Goal: Task Accomplishment & Management: Use online tool/utility

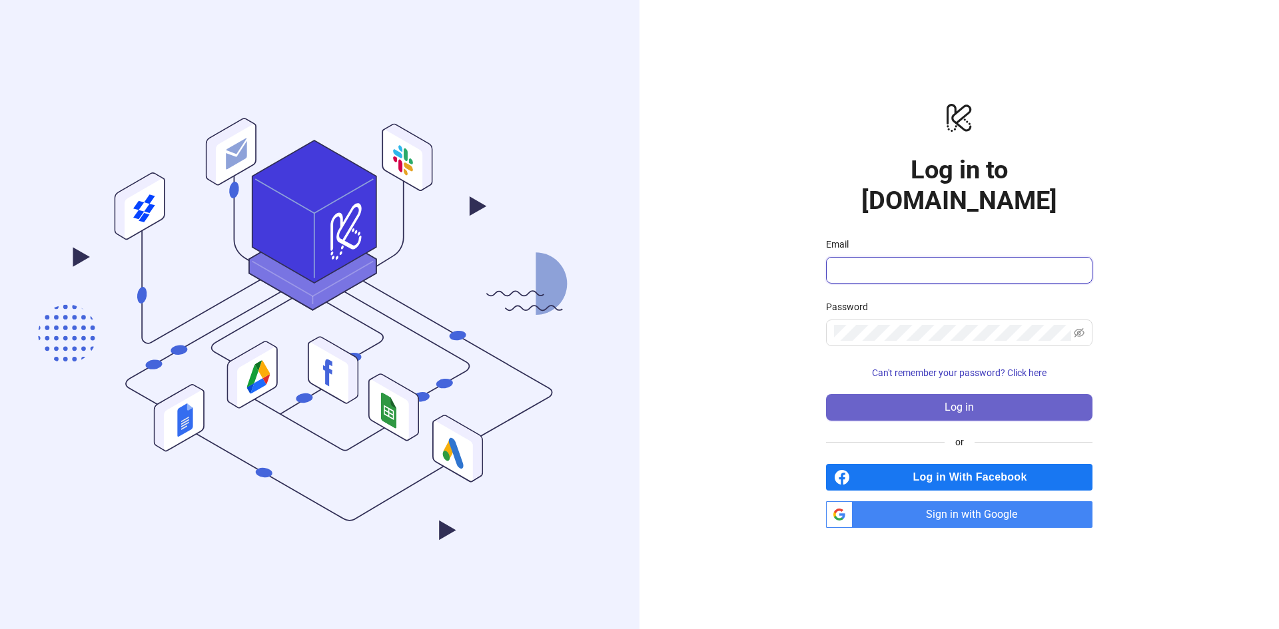
type input "**********"
click at [902, 394] on button "Log in" at bounding box center [959, 407] width 266 height 27
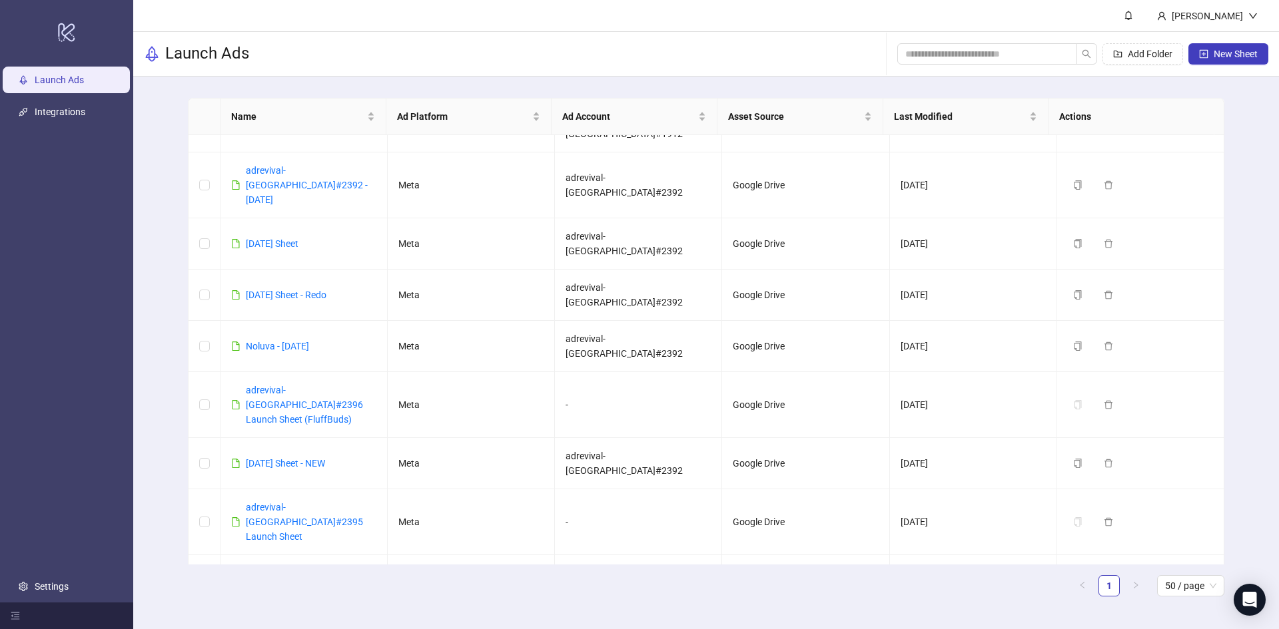
scroll to position [827, 0]
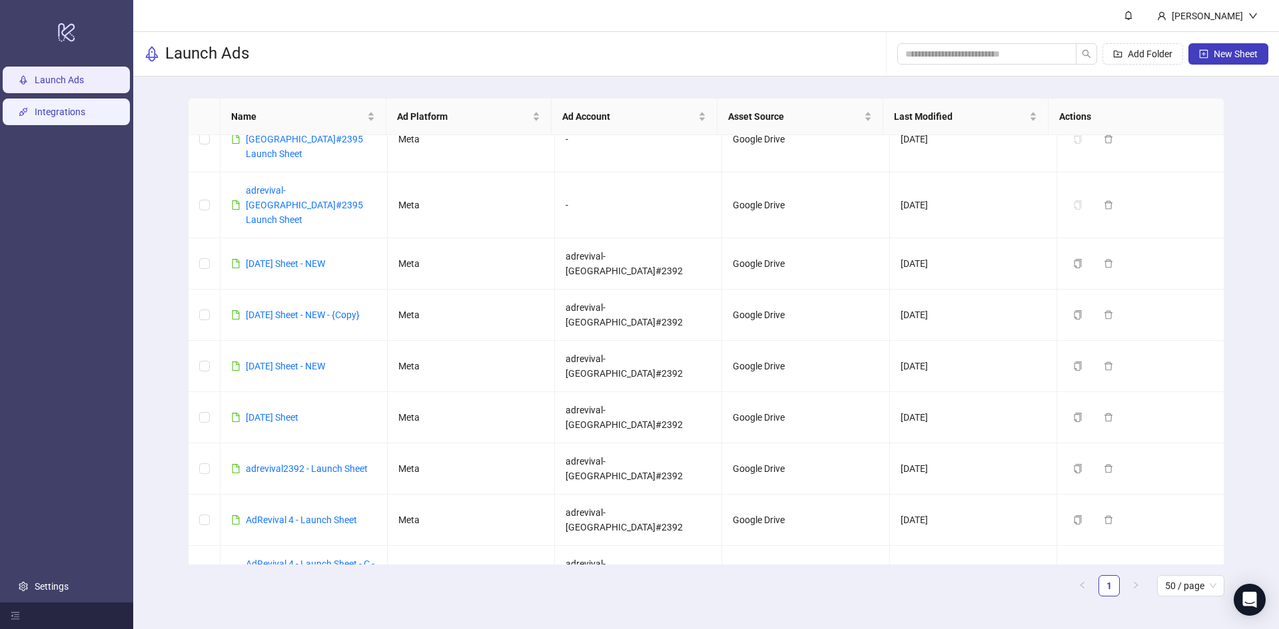
click at [69, 113] on link "Integrations" at bounding box center [60, 112] width 51 height 11
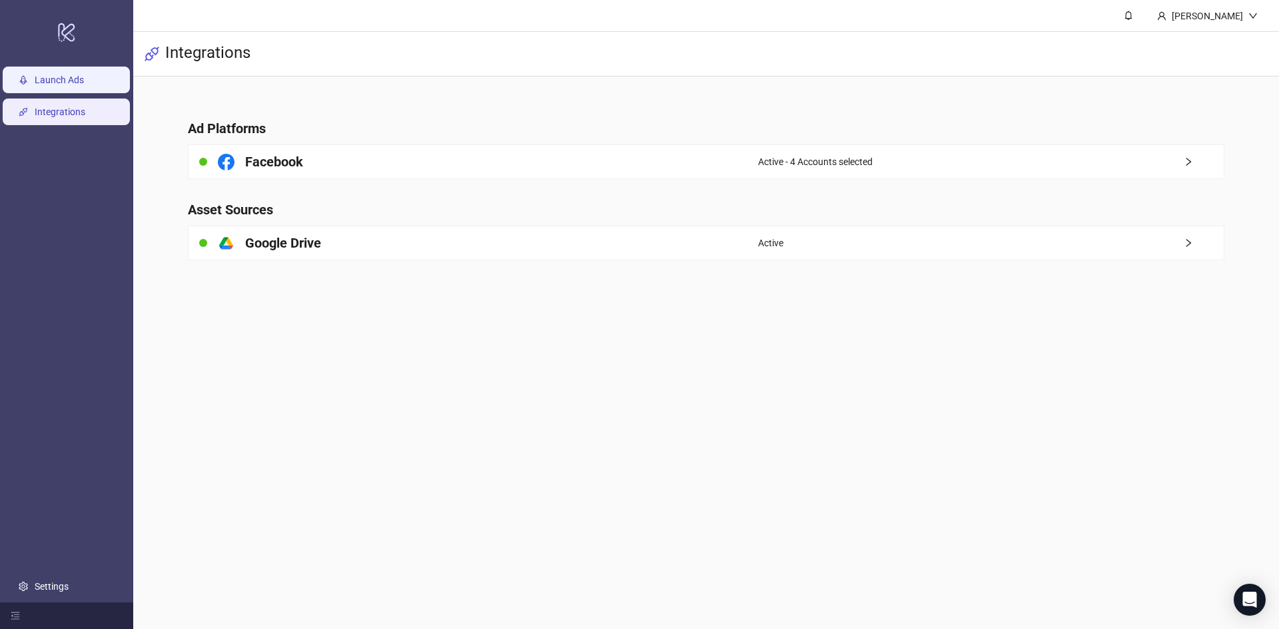
click at [35, 75] on link "Launch Ads" at bounding box center [59, 80] width 49 height 11
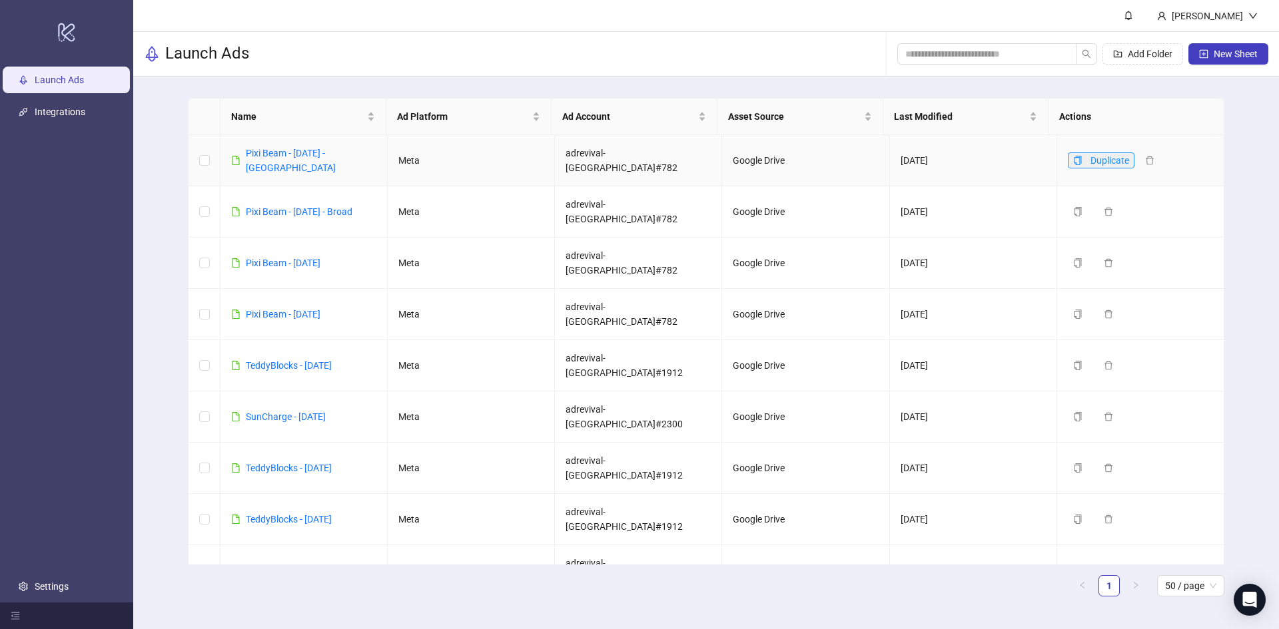
click at [1073, 156] on icon "copy" at bounding box center [1077, 160] width 9 height 9
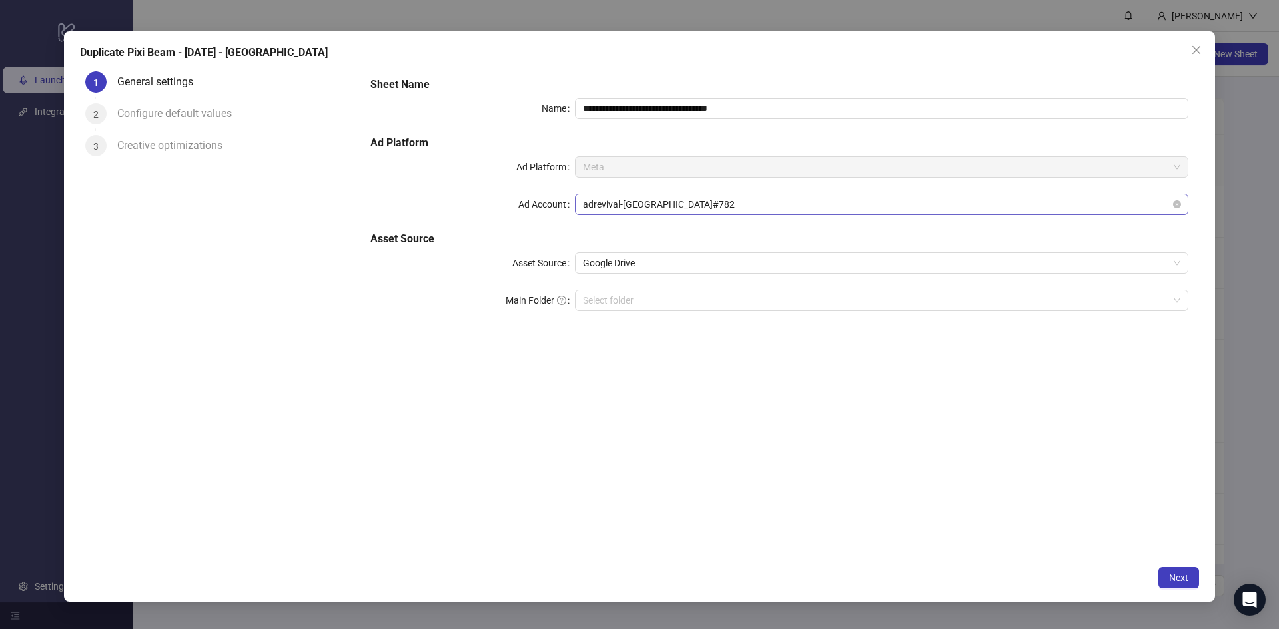
click at [676, 208] on span "adrevival-[GEOGRAPHIC_DATA]#782" at bounding box center [881, 204] width 597 height 20
click at [603, 206] on span "adrevival-[GEOGRAPHIC_DATA]#782" at bounding box center [881, 204] width 597 height 20
click at [125, 260] on div "1 General settings 2 Configure default values 3 Creative optimizations" at bounding box center [220, 312] width 280 height 493
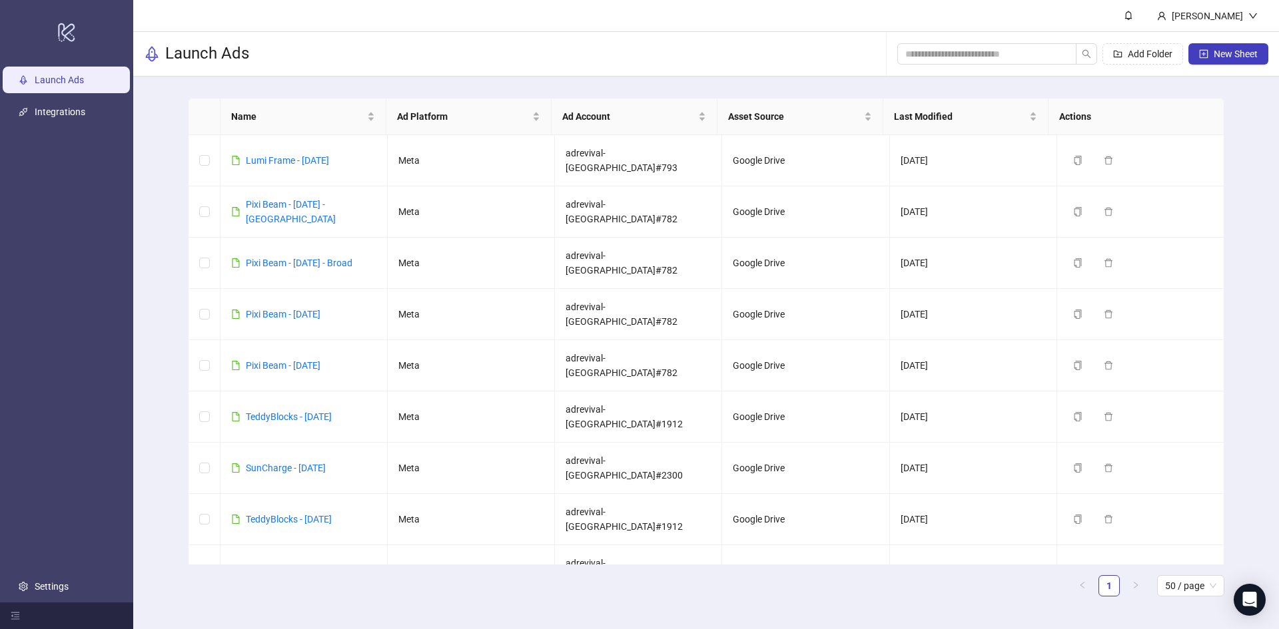
click at [110, 497] on ul "Launch Ads Integrations Settings" at bounding box center [66, 333] width 133 height 539
